Goal: Check status: Check status

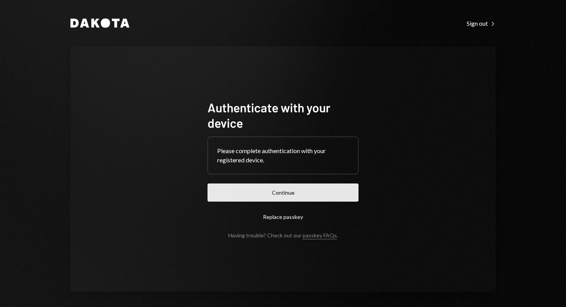
click at [307, 194] on button "Continue" at bounding box center [283, 193] width 151 height 18
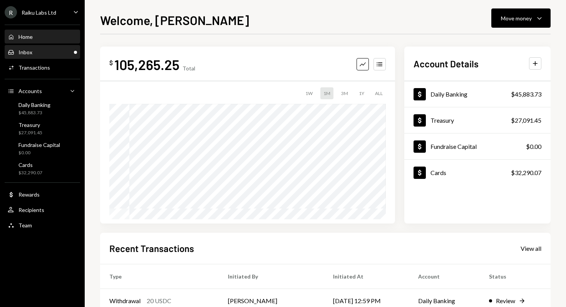
click at [35, 53] on div "Inbox Inbox" at bounding box center [42, 52] width 69 height 7
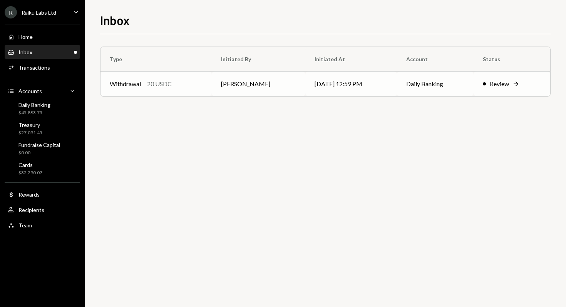
click at [497, 83] on div "Review" at bounding box center [499, 83] width 19 height 9
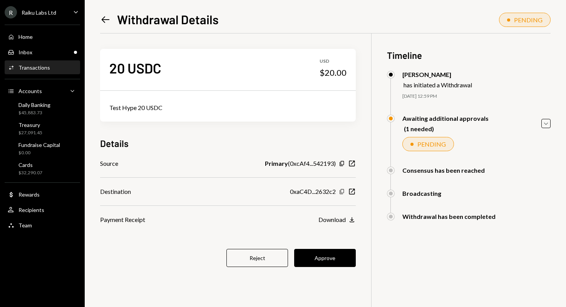
click at [342, 192] on icon "Copy" at bounding box center [342, 192] width 6 height 6
click at [332, 259] on button "Approve" at bounding box center [325, 258] width 62 height 18
